Goal: Task Accomplishment & Management: Manage account settings

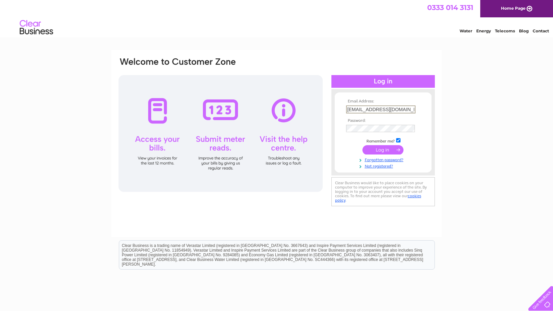
click at [409, 108] on input "[EMAIL_ADDRESS][DOMAIN_NAME]" at bounding box center [380, 109] width 69 height 8
type input "e"
type input "[EMAIL_ADDRESS][DOMAIN_NAME]"
click at [378, 151] on input "submit" at bounding box center [382, 148] width 41 height 9
